Goal: Find specific page/section: Find specific page/section

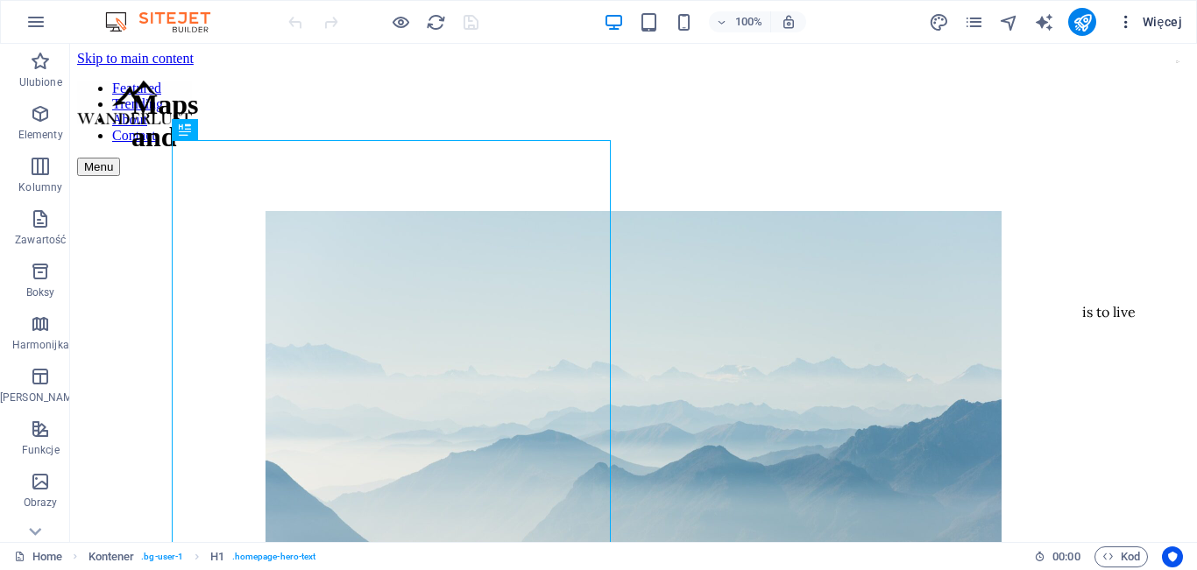
click at [1133, 31] on button "Więcej" at bounding box center [1149, 22] width 79 height 28
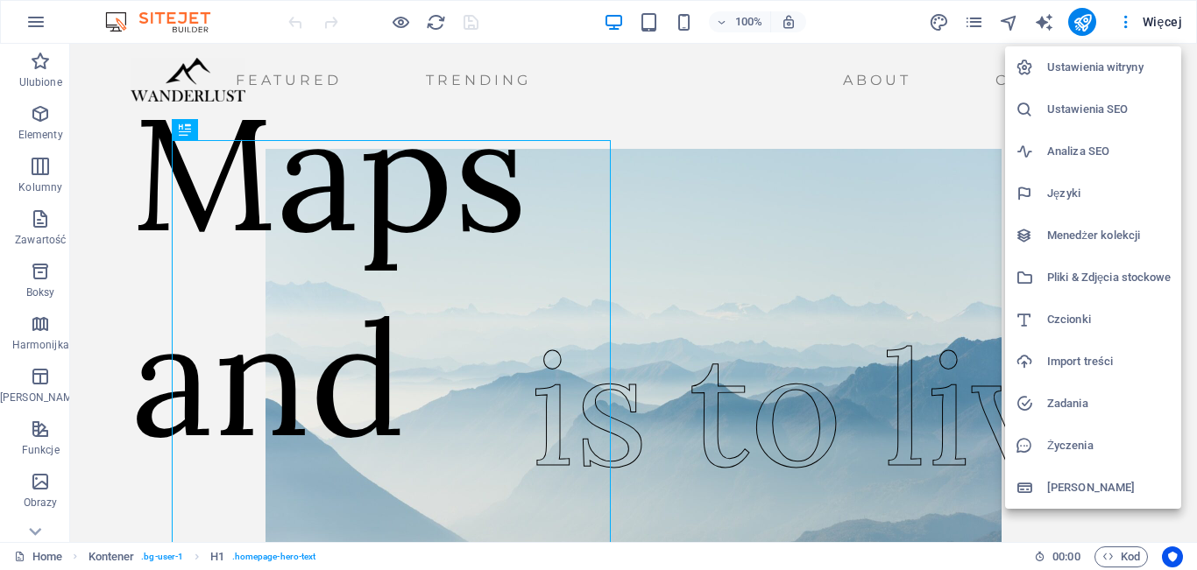
click at [1080, 252] on li "Menedżer kolekcji" at bounding box center [1093, 236] width 176 height 42
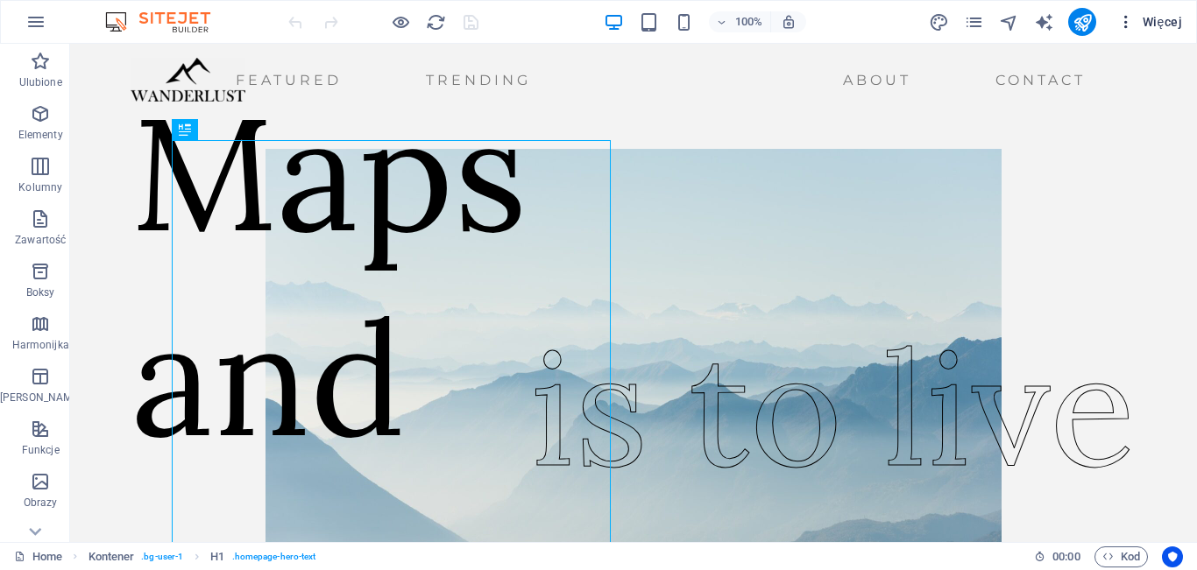
click at [1146, 20] on span "Więcej" at bounding box center [1149, 22] width 65 height 18
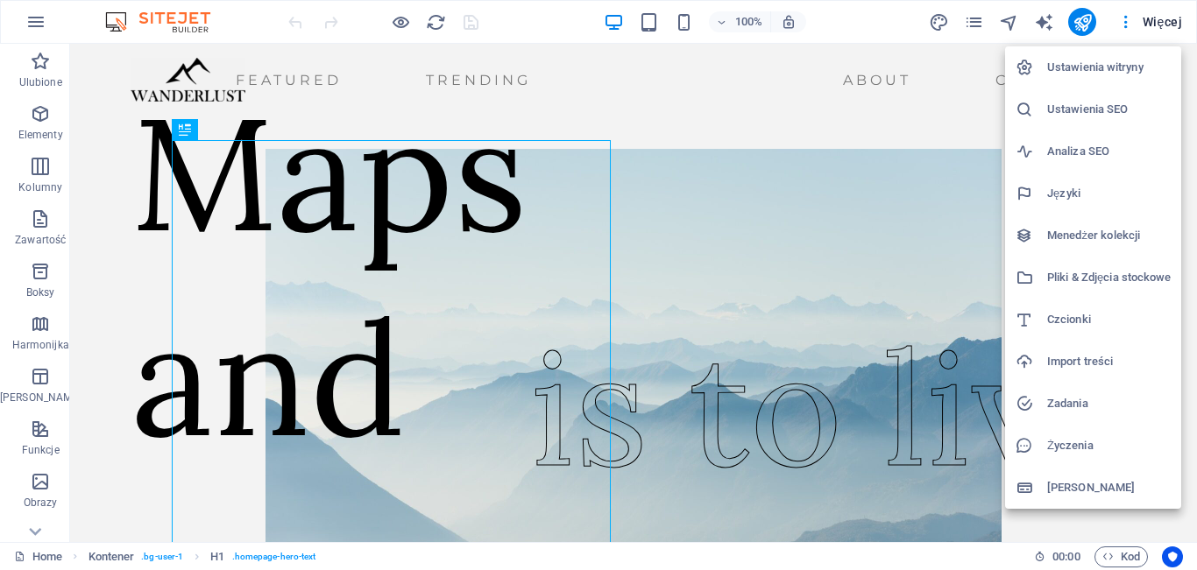
click at [1071, 228] on h6 "Menedżer kolekcji" at bounding box center [1109, 235] width 124 height 21
